Goal: Task Accomplishment & Management: Manage account settings

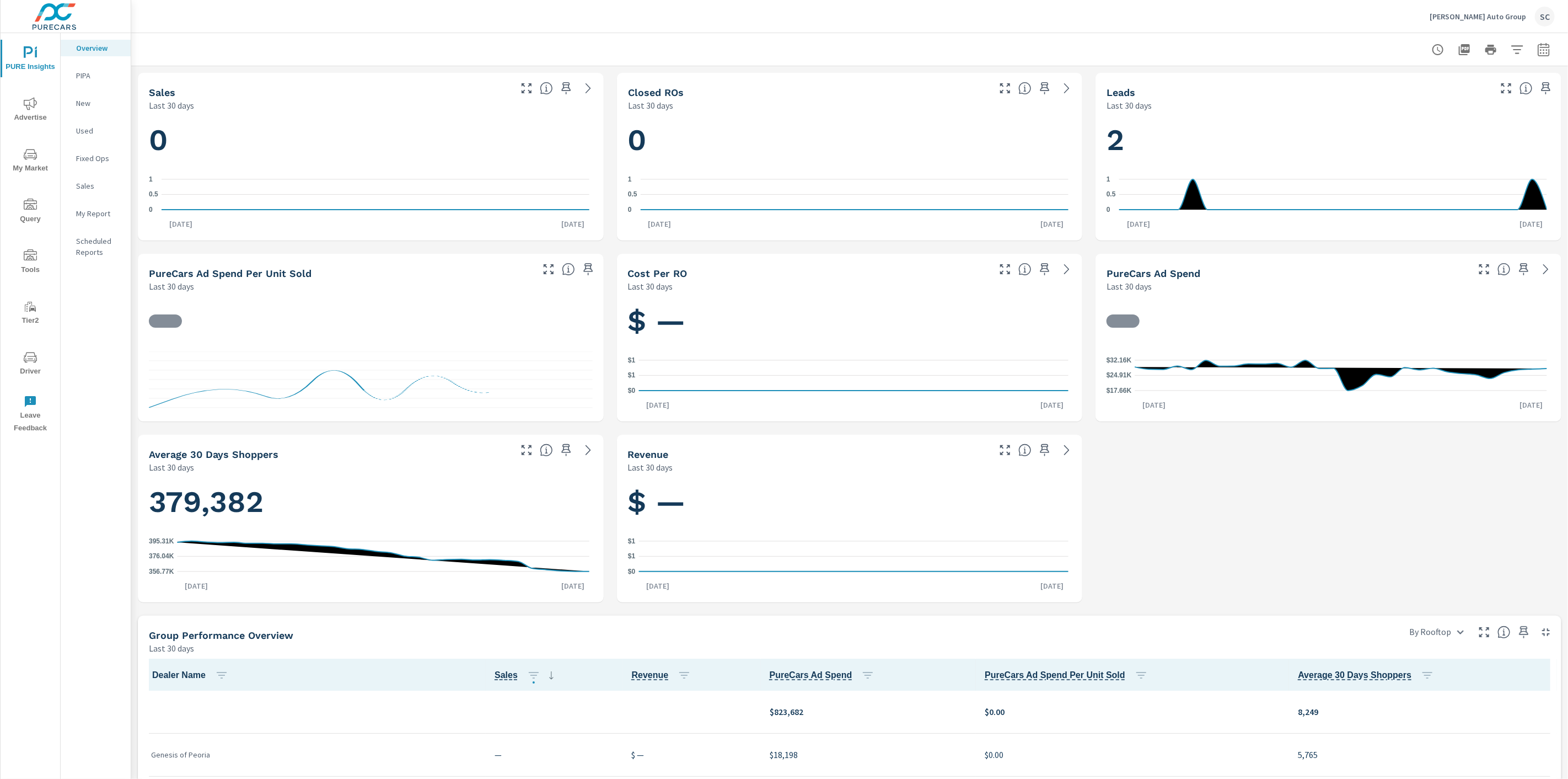
scroll to position [1, 0]
click at [1544, 13] on div "SC" at bounding box center [1545, 16] width 20 height 20
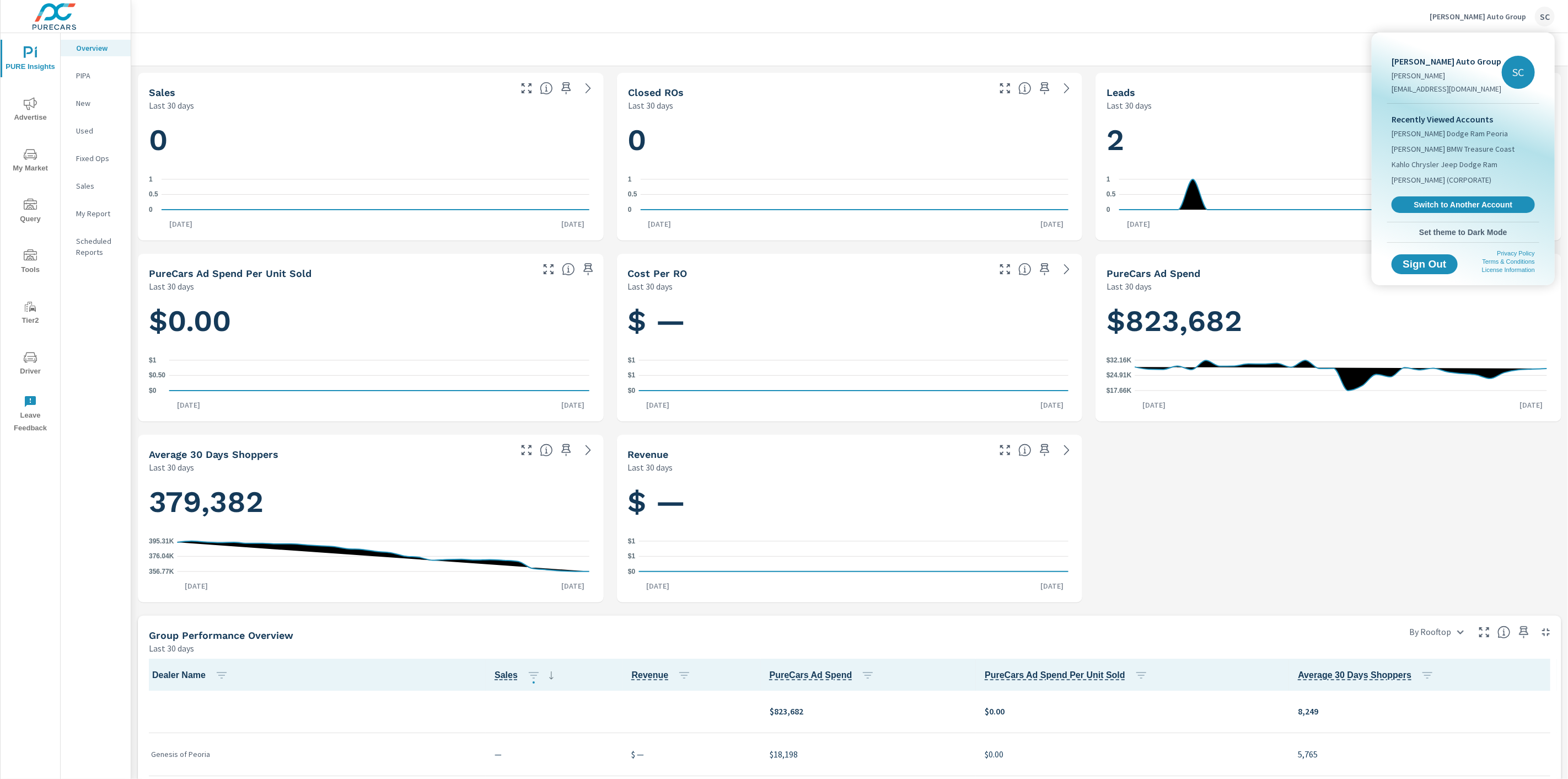
click at [1468, 206] on span "Switch to Another Account" at bounding box center [1463, 205] width 131 height 10
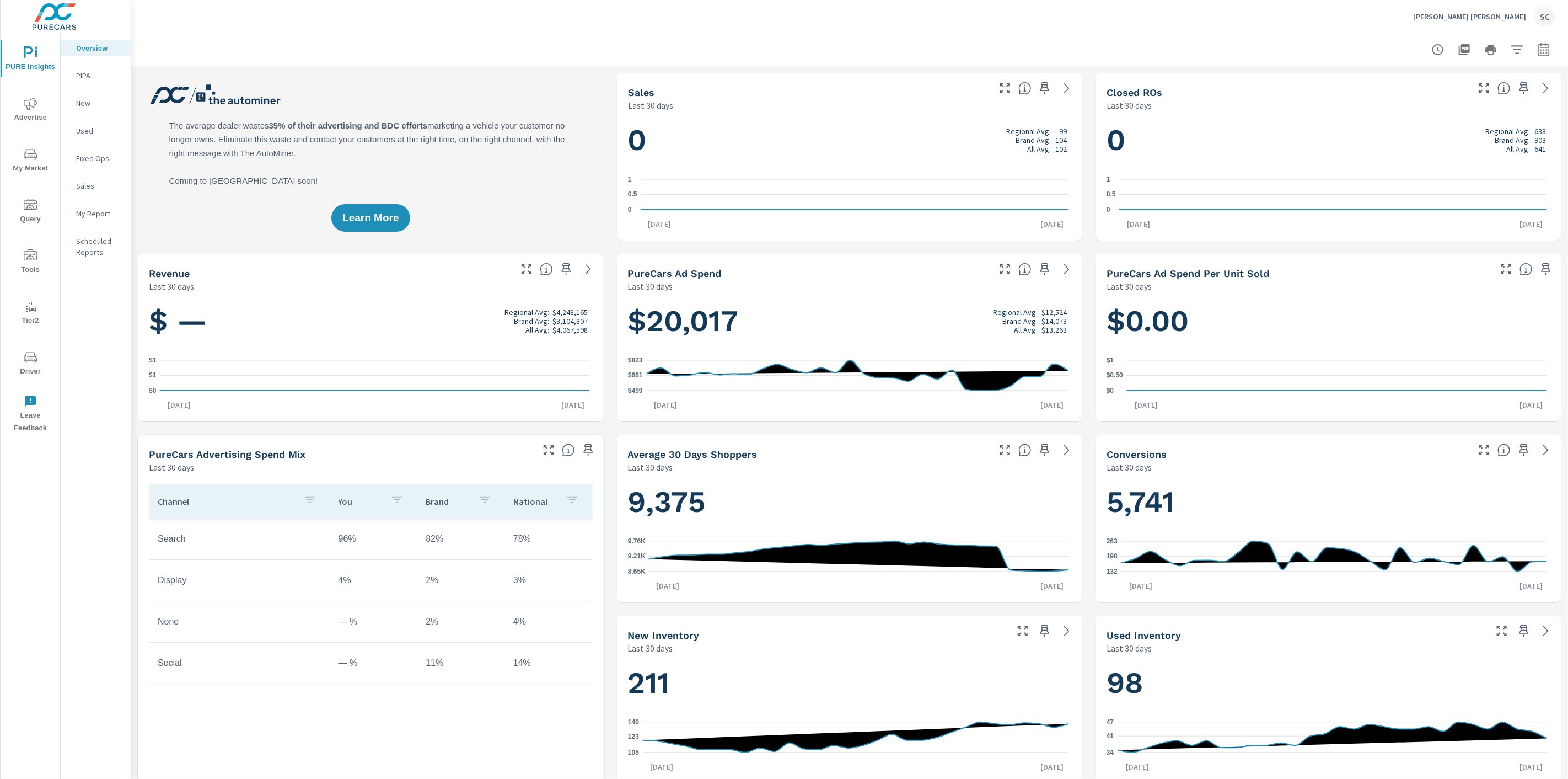
scroll to position [1, 0]
click at [32, 367] on span "Driver" at bounding box center [30, 364] width 53 height 27
